Goal: Contribute content: Contribute content

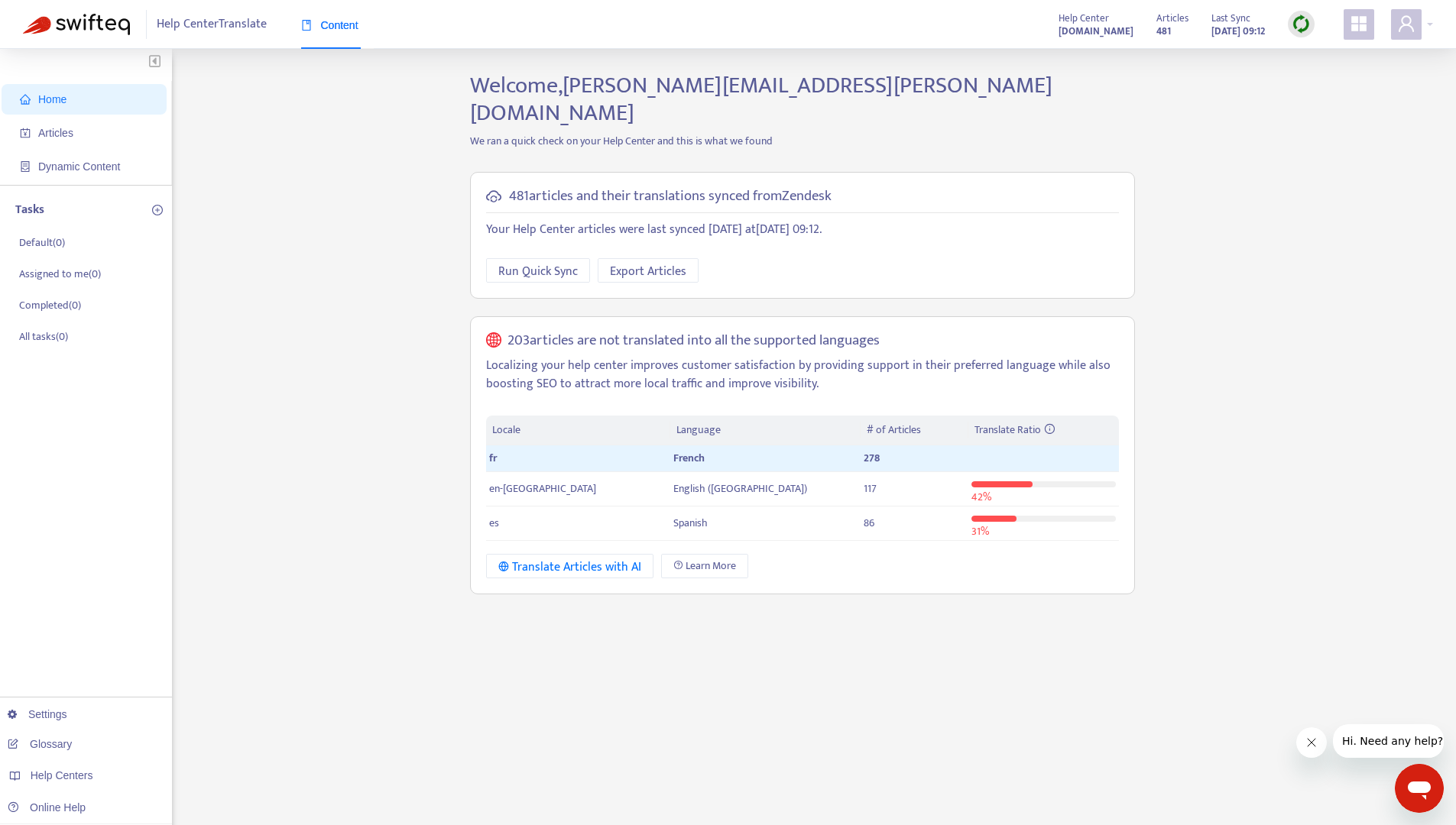
click at [451, 439] on div "Home Articles Dynamic Content Tasks Default ( 0 ) Assigned to me ( 0 ) Complete…" at bounding box center [728, 518] width 1410 height 894
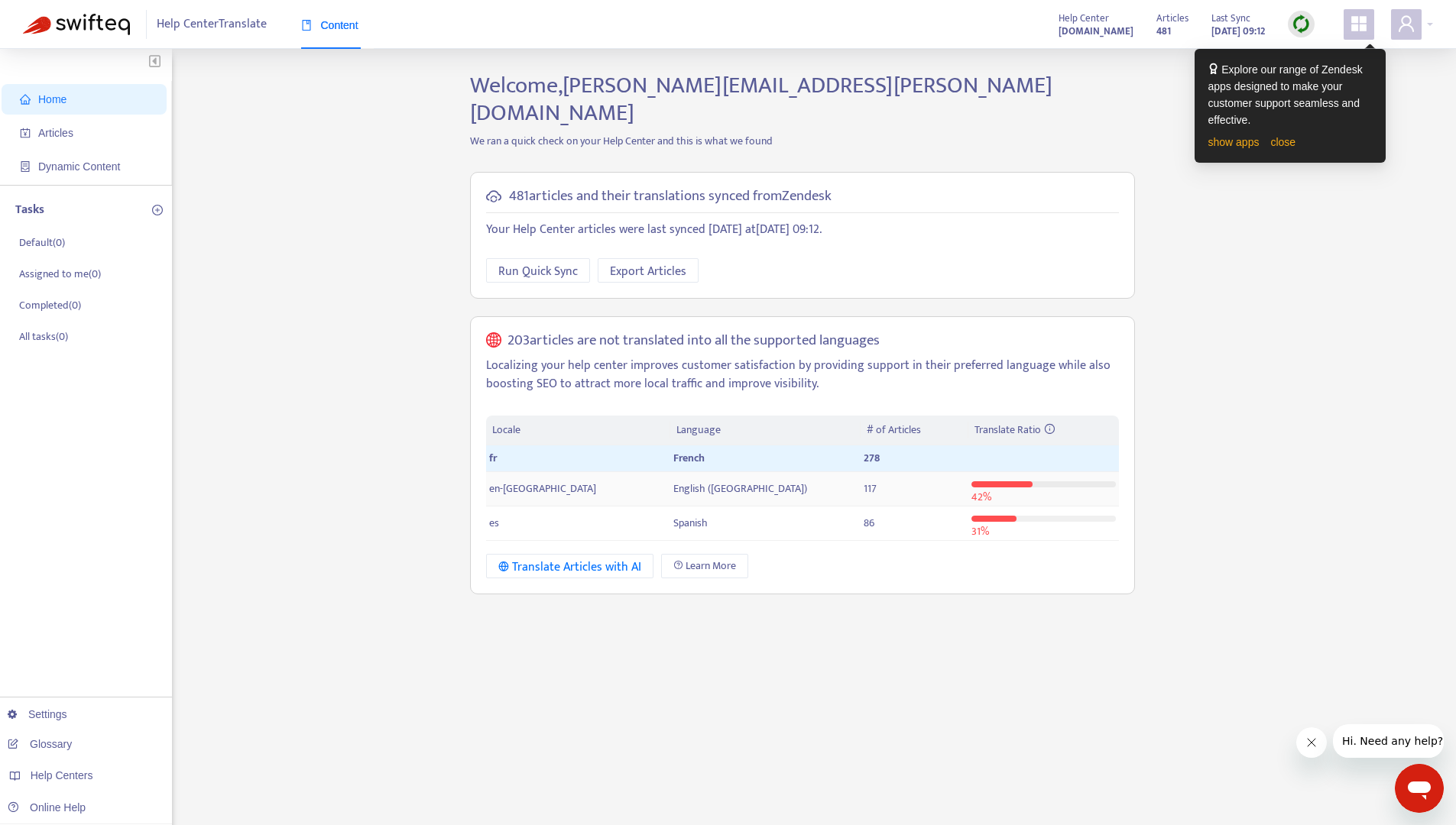
click at [670, 472] on td "English ([GEOGRAPHIC_DATA])" at bounding box center [765, 489] width 190 height 35
click at [1292, 146] on link "close" at bounding box center [1282, 142] width 25 height 12
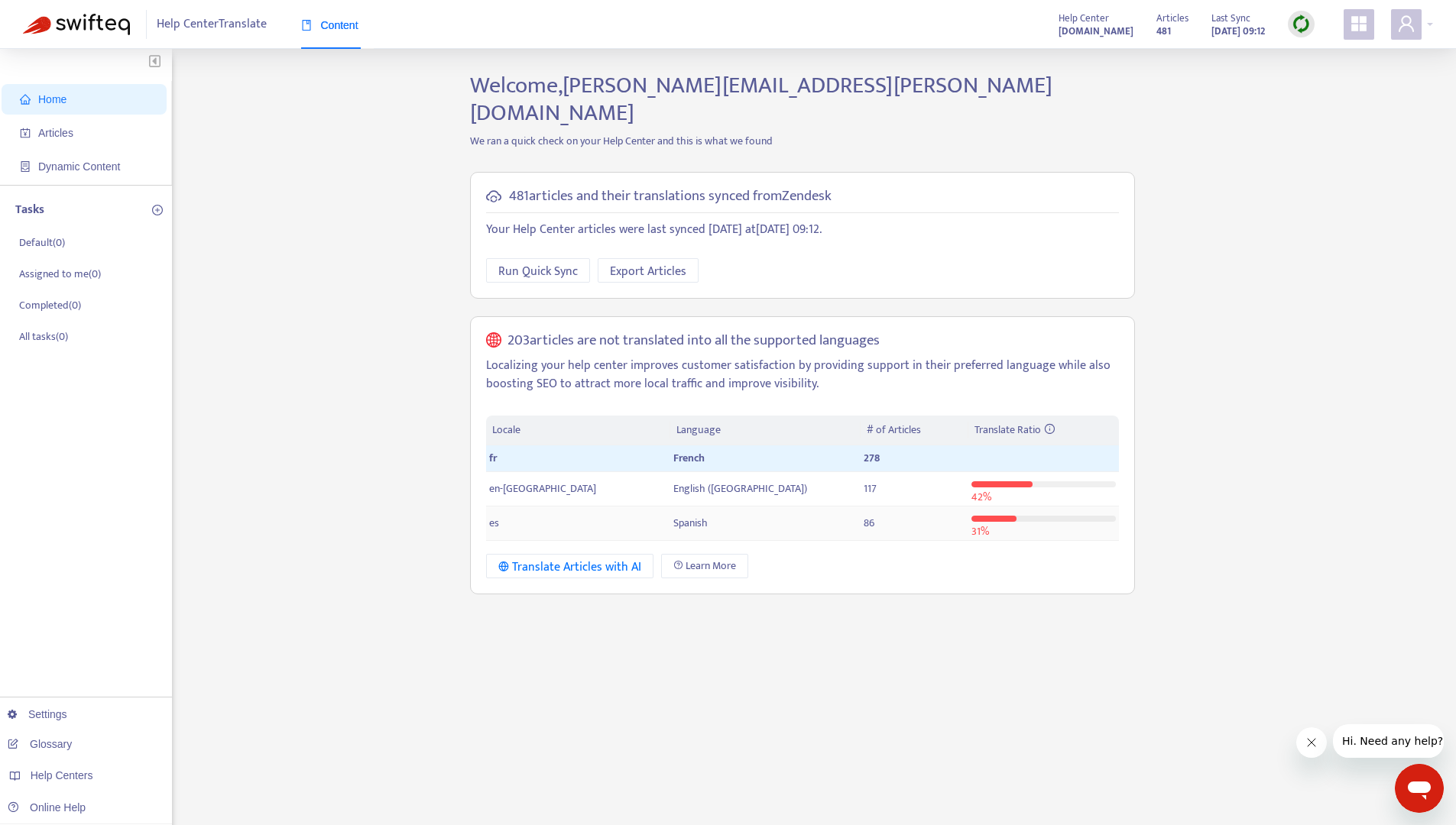
click at [743, 506] on td "Spanish" at bounding box center [765, 523] width 190 height 35
click at [691, 472] on td "English ([GEOGRAPHIC_DATA])" at bounding box center [765, 489] width 190 height 35
click at [70, 132] on span "Articles" at bounding box center [55, 132] width 35 height 12
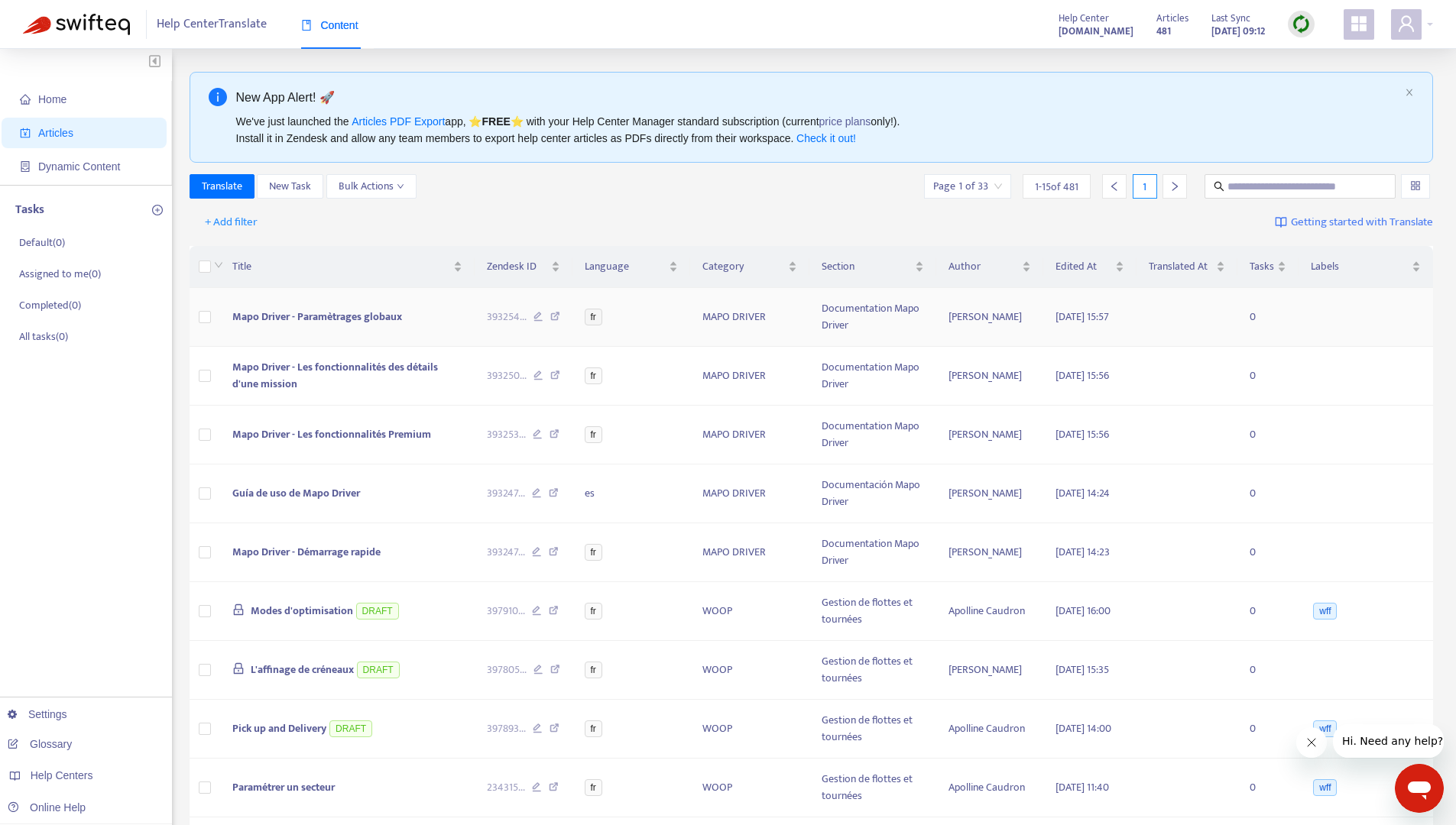
scroll to position [430, 0]
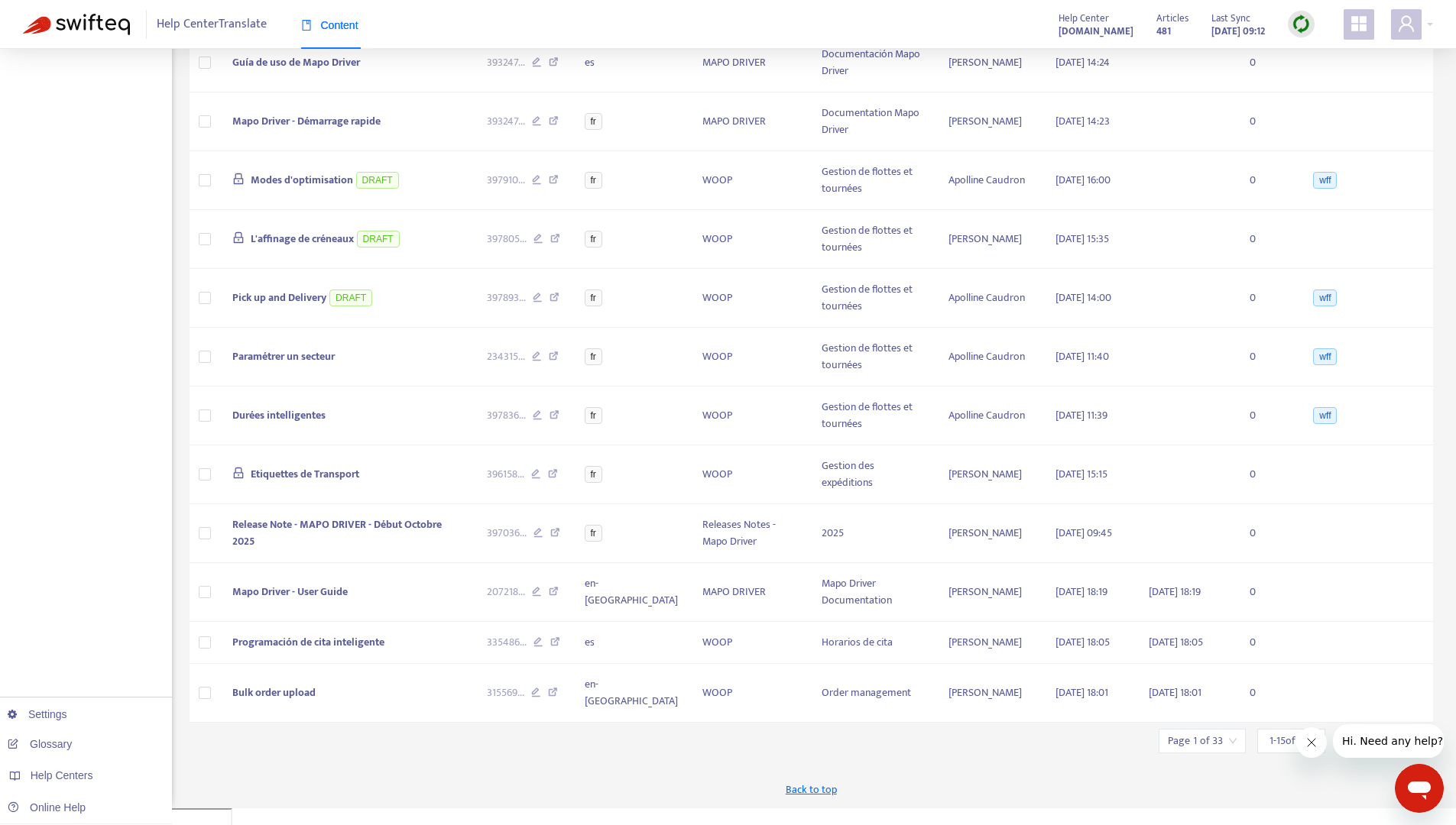
click at [1307, 753] on button "Fermer le message de l'entreprise" at bounding box center [1311, 742] width 31 height 31
click at [1403, 750] on div at bounding box center [1409, 741] width 24 height 24
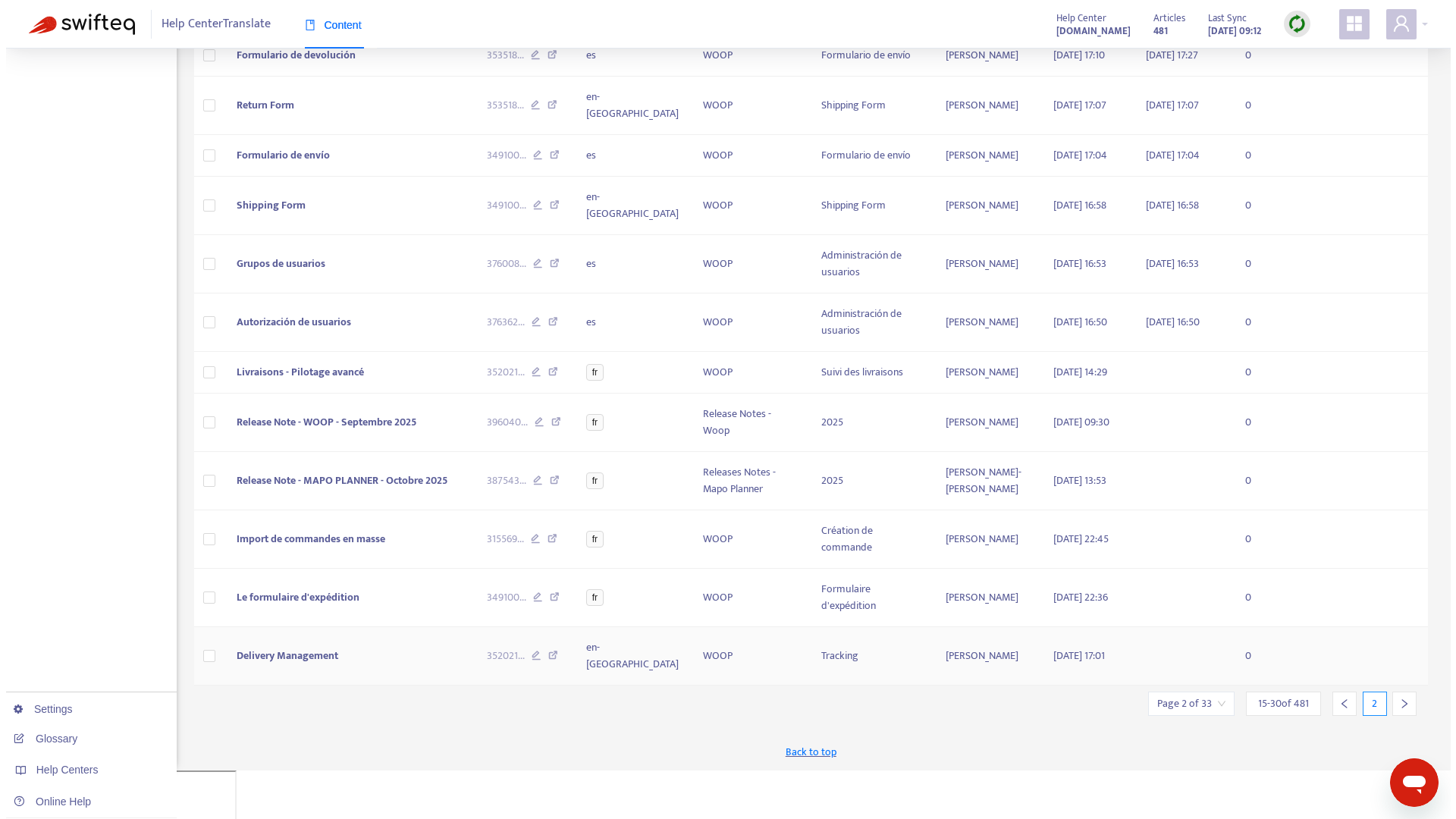
scroll to position [381, 0]
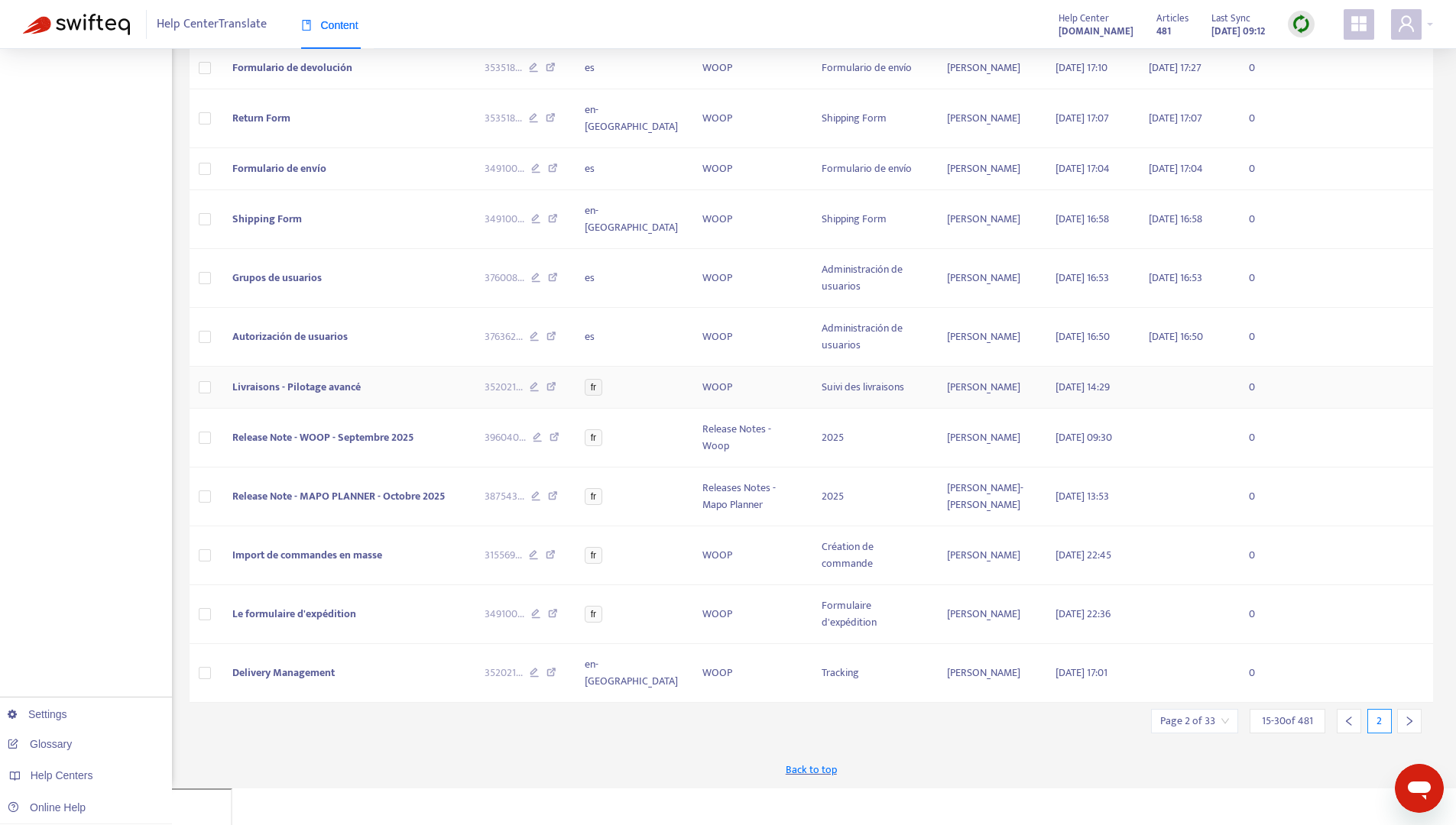
click at [316, 396] on span "Livraisons - Pilotage avancé" at bounding box center [296, 386] width 129 height 18
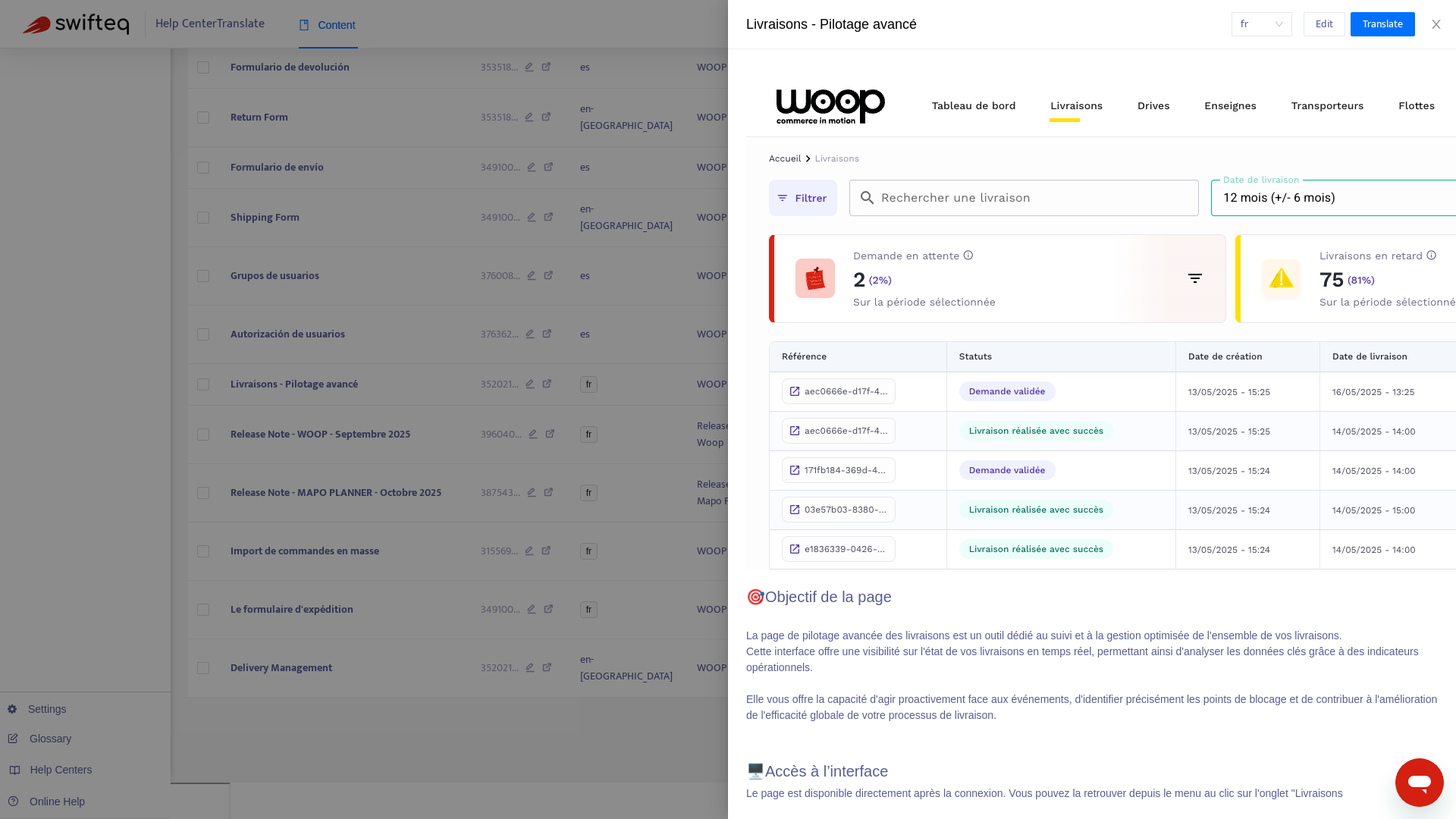
scroll to position [0, 0]
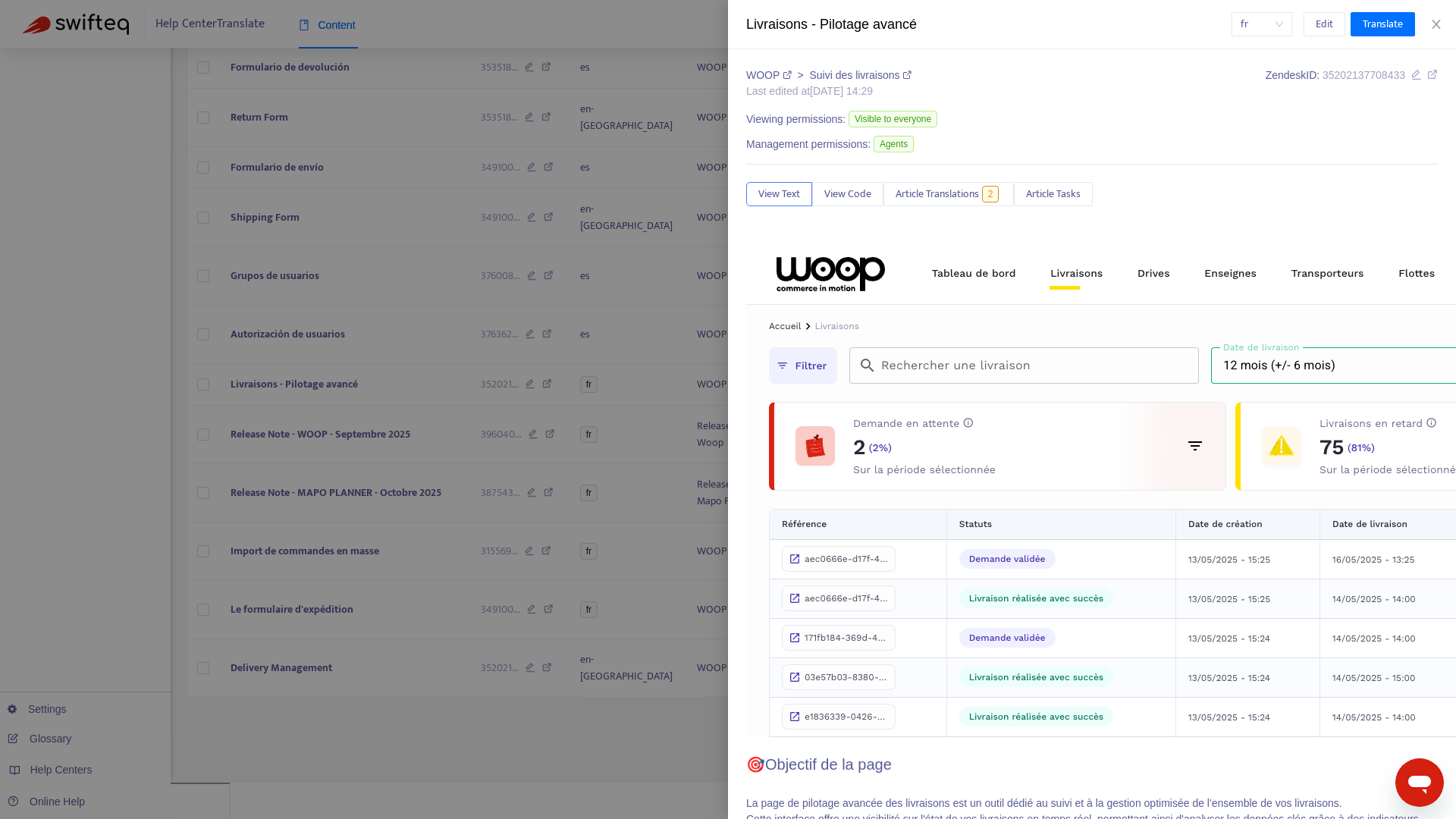
click at [1263, 36] on div "Livraisons - Pilotage avancé fr Edit Translate" at bounding box center [1091, 24] width 728 height 49
click at [1257, 33] on span "fr" at bounding box center [1262, 24] width 43 height 22
click at [1249, 74] on div "es" at bounding box center [1147, 79] width 264 height 17
click at [991, 460] on img at bounding box center [1468, 489] width 1445 height 496
click at [844, 203] on button "View Code" at bounding box center [848, 194] width 71 height 24
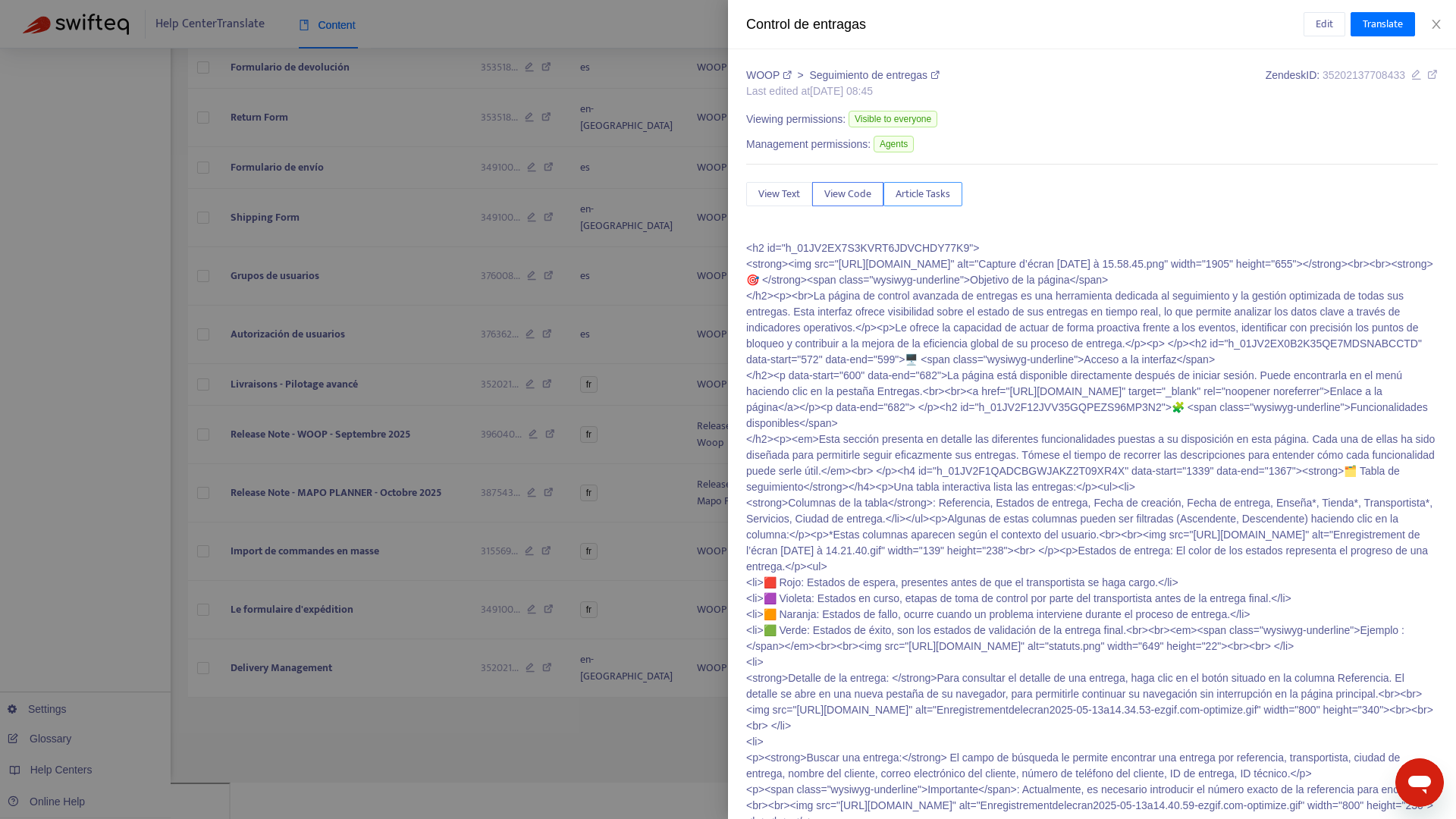
click at [899, 197] on span "Article Tasks" at bounding box center [922, 194] width 55 height 17
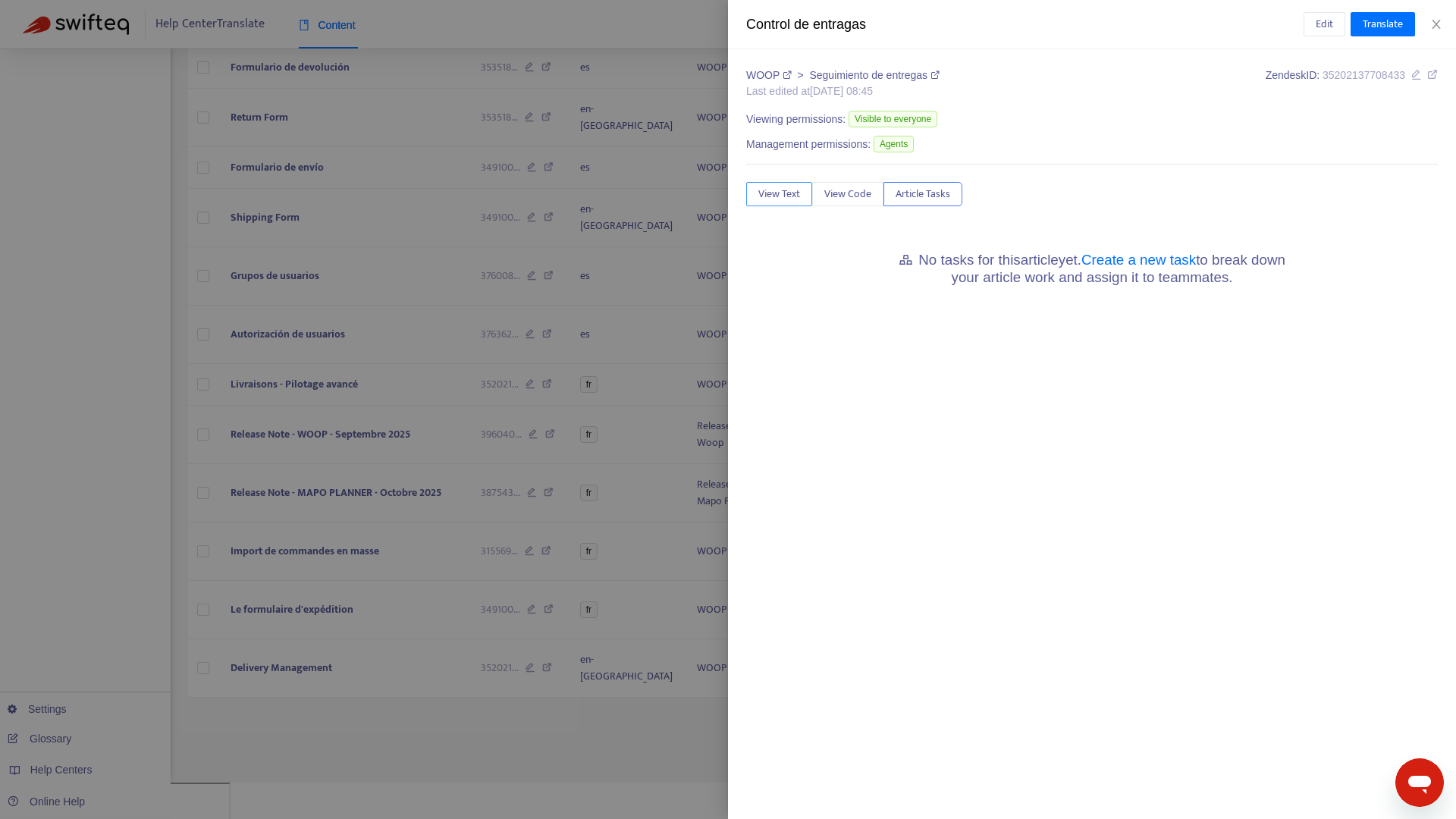
click at [763, 202] on button "View Text" at bounding box center [779, 194] width 66 height 24
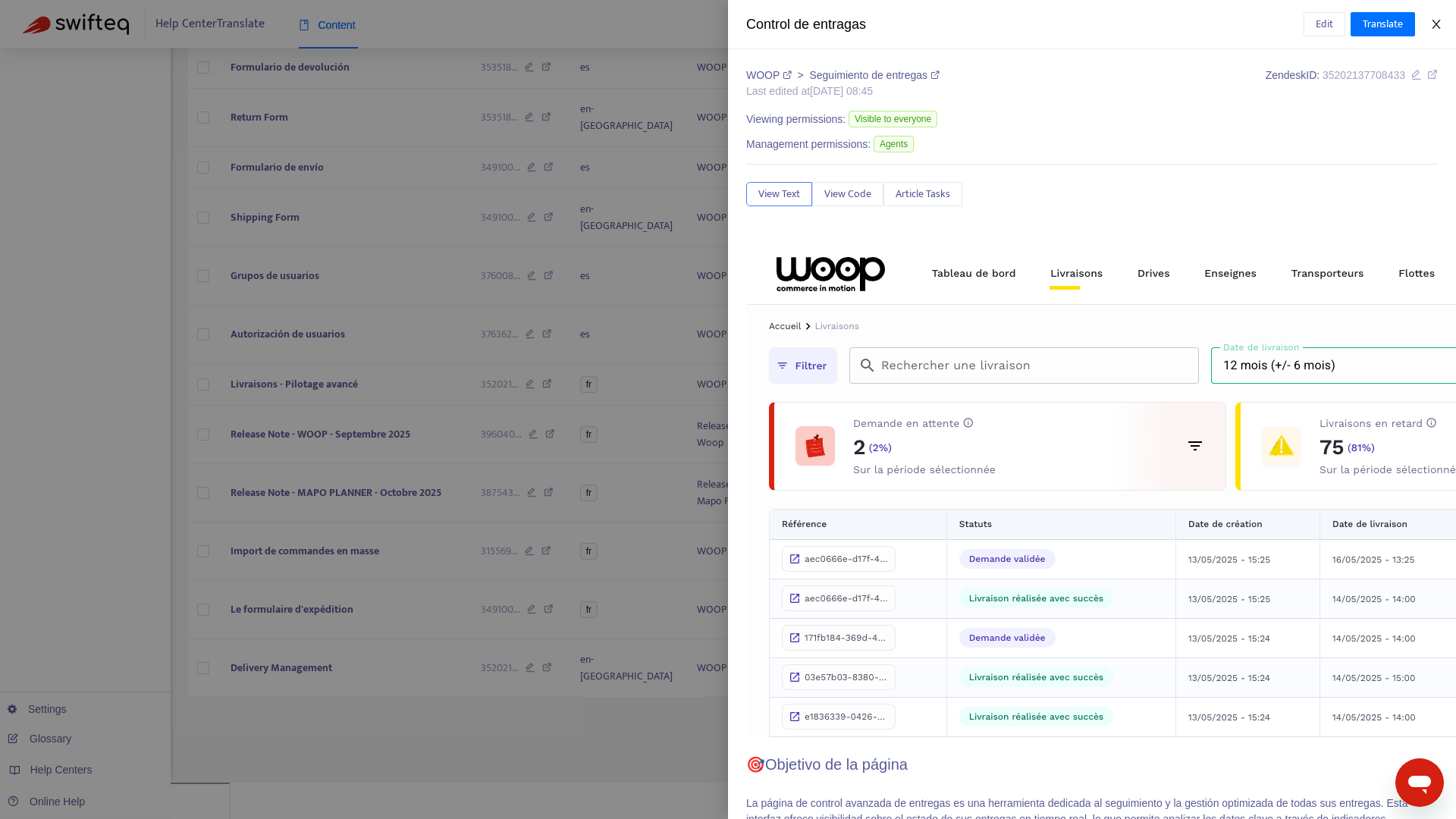
click at [1428, 25] on button "Close" at bounding box center [1435, 24] width 21 height 14
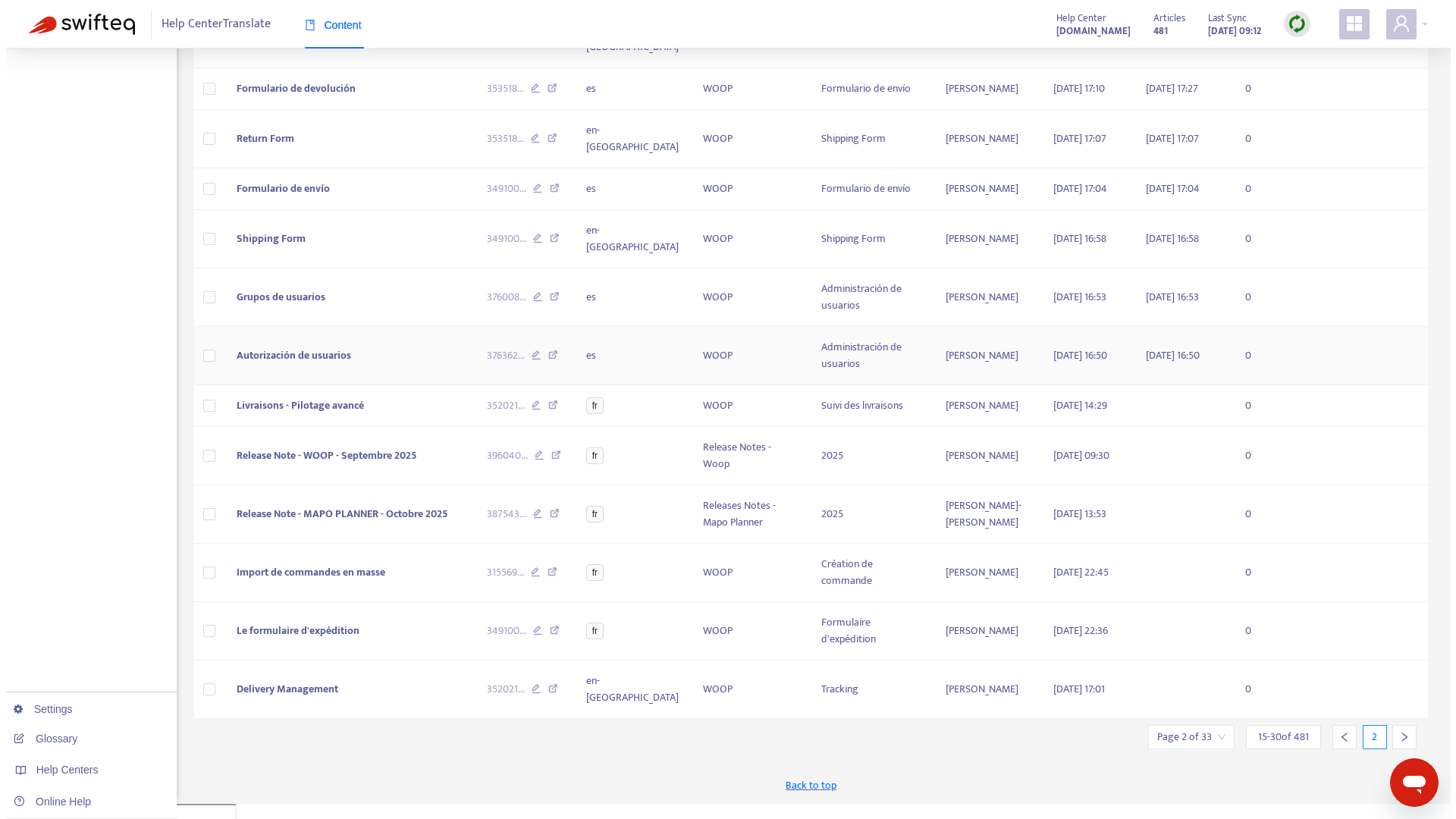
scroll to position [363, 0]
click at [261, 410] on span "Livraisons - Pilotage avancé" at bounding box center [294, 401] width 128 height 18
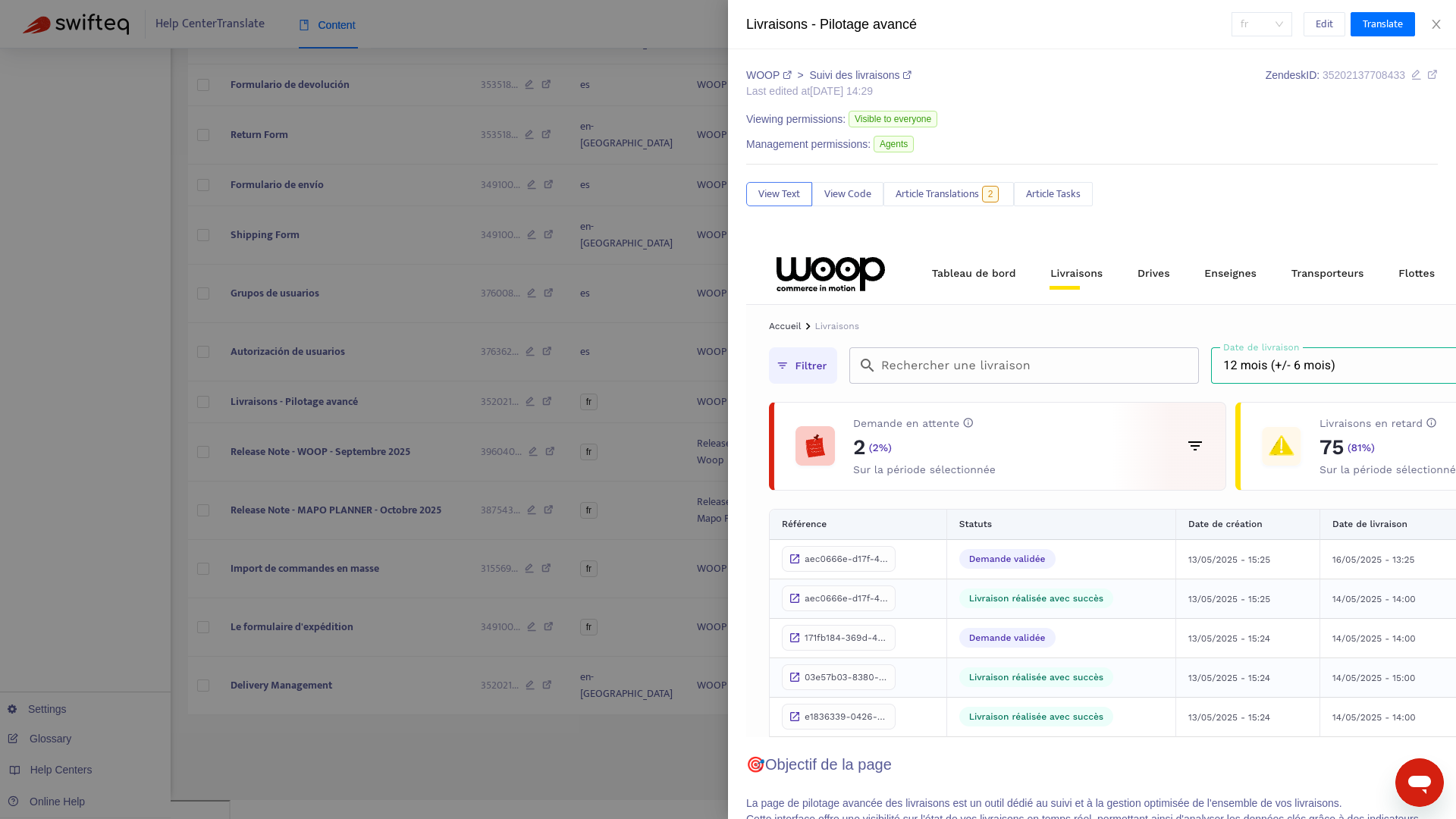
click at [1249, 26] on span "fr" at bounding box center [1262, 24] width 43 height 22
click at [1218, 71] on div "es" at bounding box center [1147, 79] width 264 height 17
click at [1320, 31] on span "Edit" at bounding box center [1324, 24] width 18 height 17
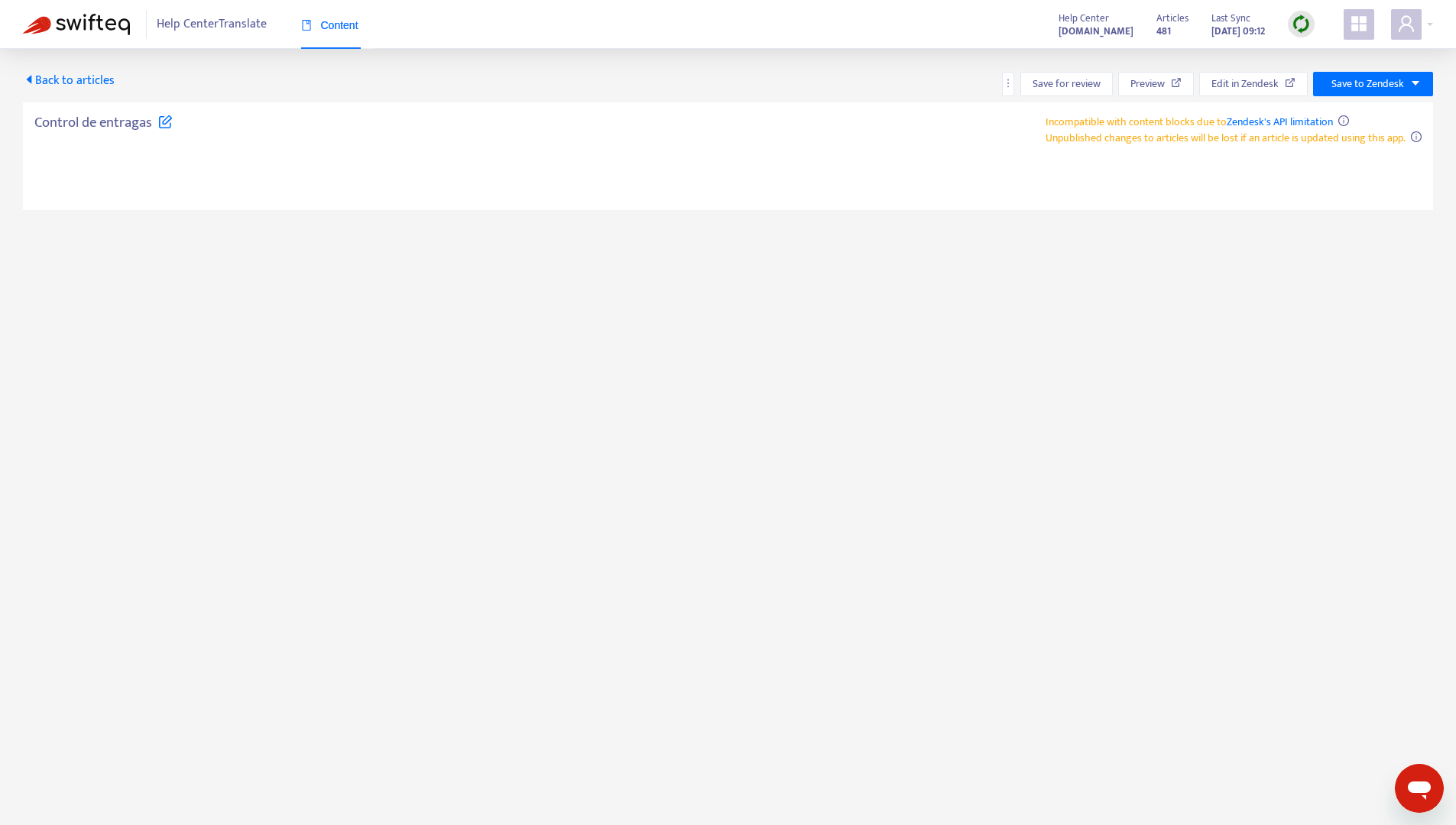
type textarea "**********"
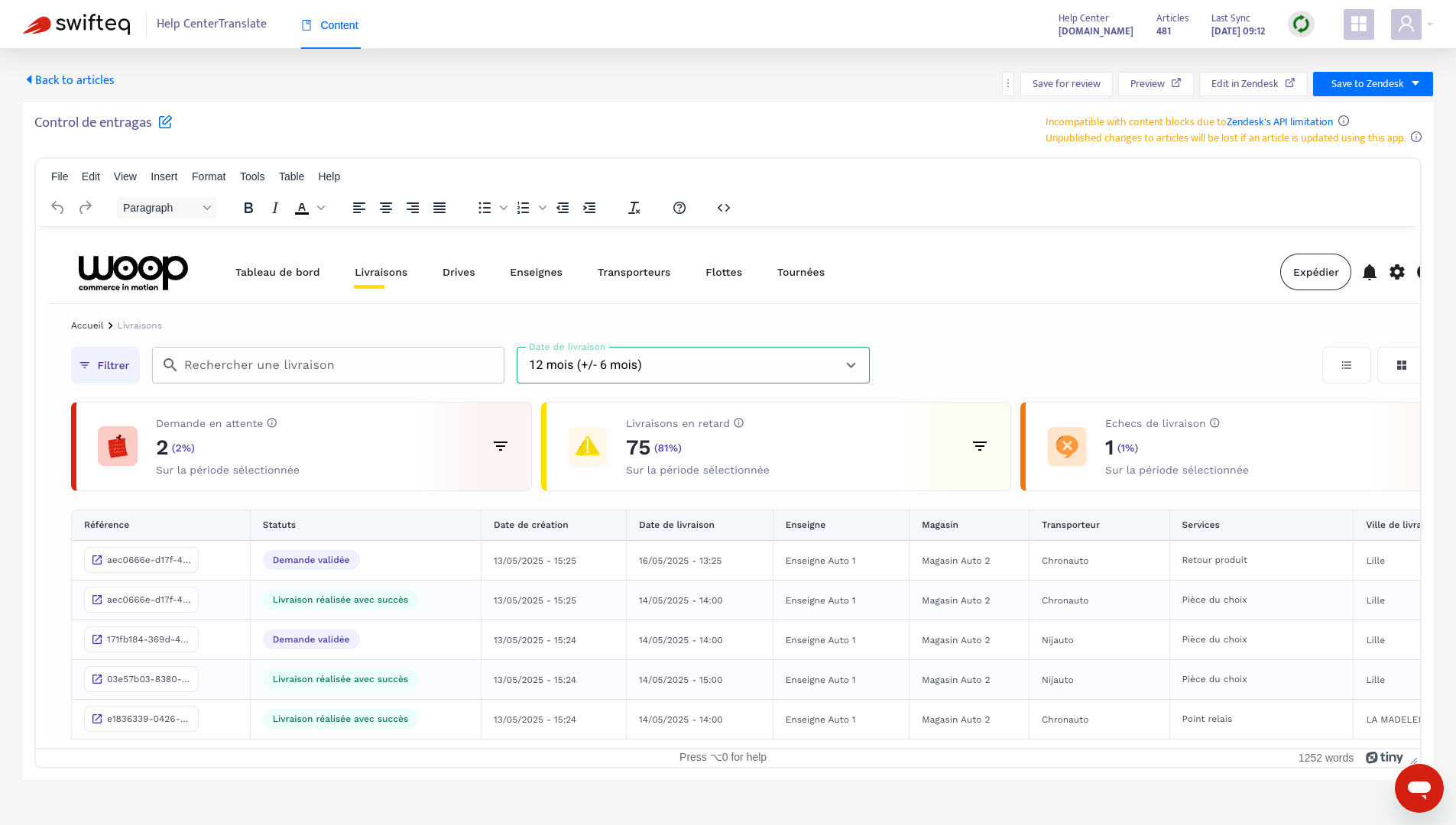
click at [618, 406] on img "Rich Text Area. Press ALT-0 for help." at bounding box center [775, 489] width 1456 height 500
click at [811, 132] on div "Control de entragas Incompatible with content blocks due to Zendesk's API limit…" at bounding box center [728, 130] width 1386 height 32
